Goal: Task Accomplishment & Management: Use online tool/utility

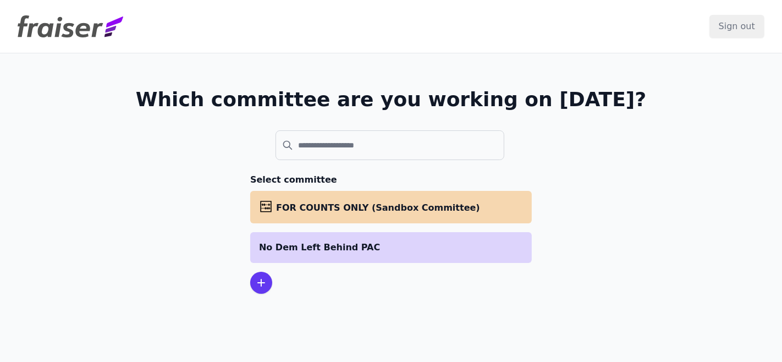
click at [388, 252] on p "No Dem Left Behind PAC" at bounding box center [391, 247] width 264 height 13
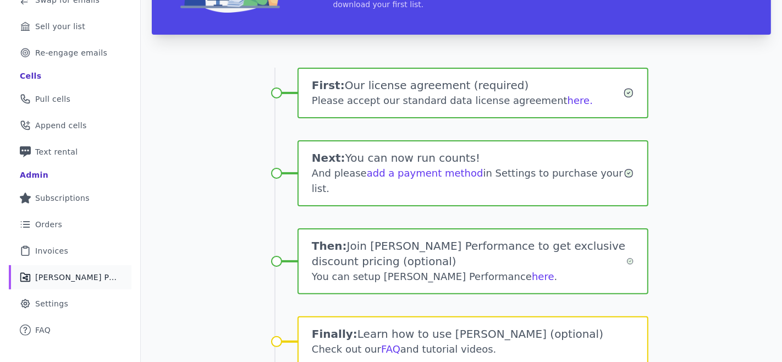
scroll to position [166, 0]
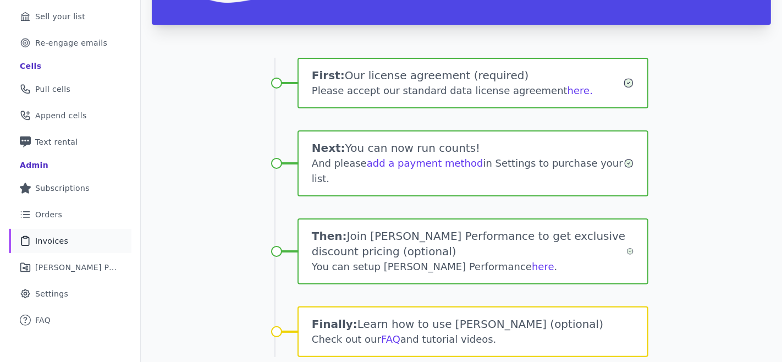
click at [52, 240] on span "Invoices" at bounding box center [51, 240] width 33 height 11
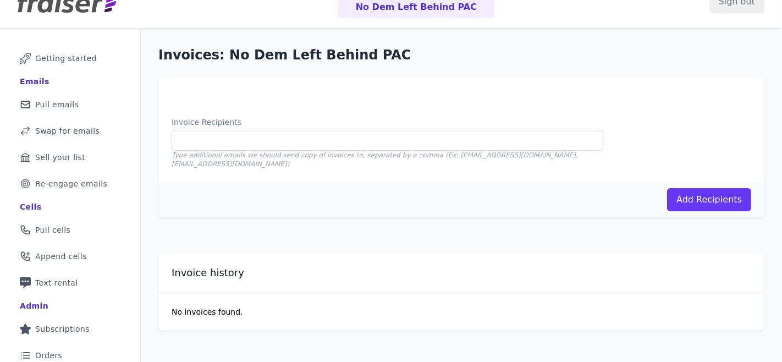
scroll to position [50, 0]
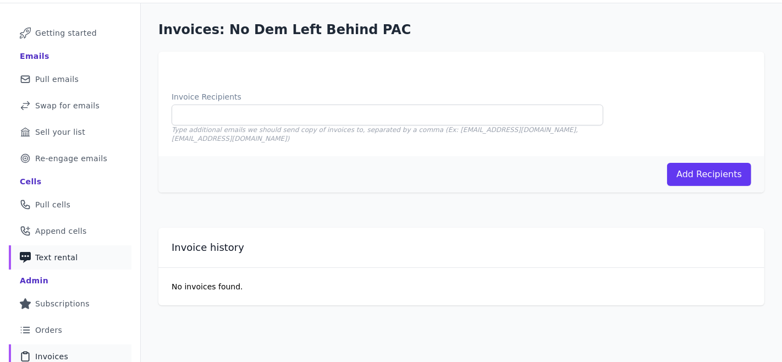
click at [98, 261] on link "Phone Icon with a plus sign Outline of a phone with a plus sign Text rental" at bounding box center [70, 257] width 123 height 24
